Goal: Task Accomplishment & Management: Use online tool/utility

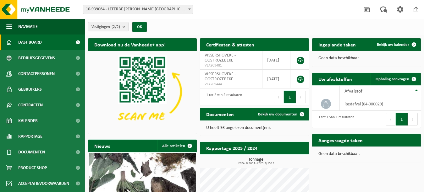
click at [36, 122] on span "Kalender" at bounding box center [27, 121] width 19 height 16
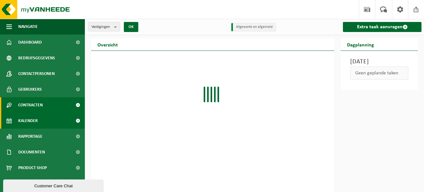
click at [38, 102] on span "Contracten" at bounding box center [30, 105] width 25 height 16
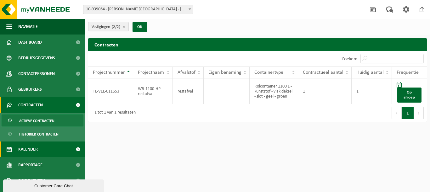
click at [36, 148] on span "Kalender" at bounding box center [27, 150] width 19 height 16
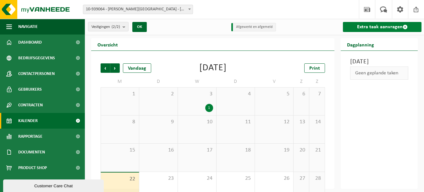
click at [379, 25] on link "Extra taak aanvragen" at bounding box center [382, 27] width 79 height 10
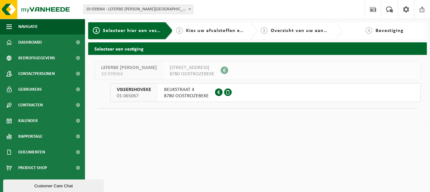
drag, startPoint x: 0, startPoint y: 0, endPoint x: 183, endPoint y: 95, distance: 206.6
click at [183, 95] on span "8780 OOSTROZEBEKE" at bounding box center [186, 96] width 45 height 6
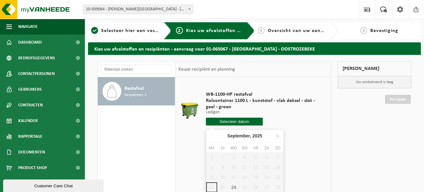
click at [238, 123] on input "text" at bounding box center [234, 122] width 57 height 8
click at [232, 188] on div "24" at bounding box center [233, 188] width 11 height 10
type input "Van 2025-09-24"
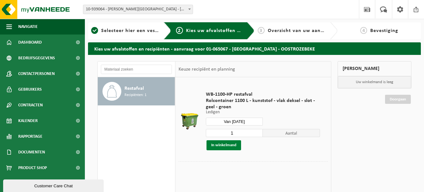
click at [235, 146] on button "In winkelmand" at bounding box center [224, 146] width 35 height 10
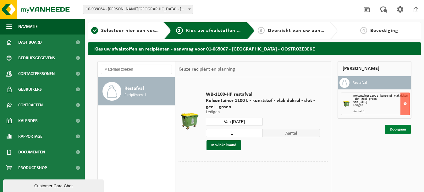
click at [401, 128] on link "Doorgaan" at bounding box center [398, 129] width 26 height 9
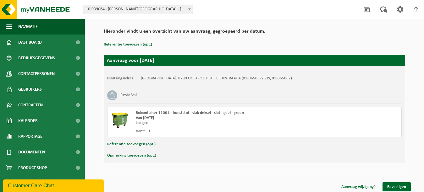
scroll to position [45, 0]
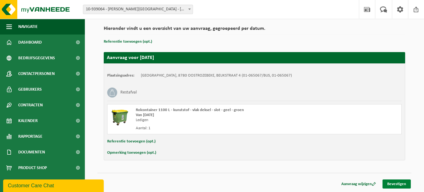
click at [401, 184] on link "Bevestigen" at bounding box center [397, 184] width 28 height 9
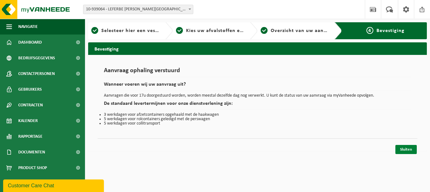
click at [405, 152] on link "Sluiten" at bounding box center [405, 149] width 21 height 9
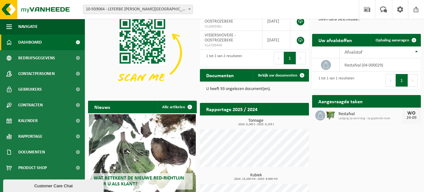
scroll to position [75, 0]
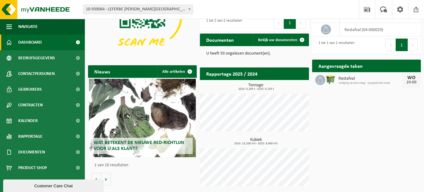
click at [154, 145] on span "Wat betekent de nieuwe RED-richtlijn voor u als klant?" at bounding box center [139, 146] width 91 height 11
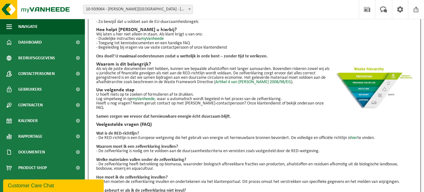
scroll to position [88, 0]
